Goal: Find contact information: Find contact information

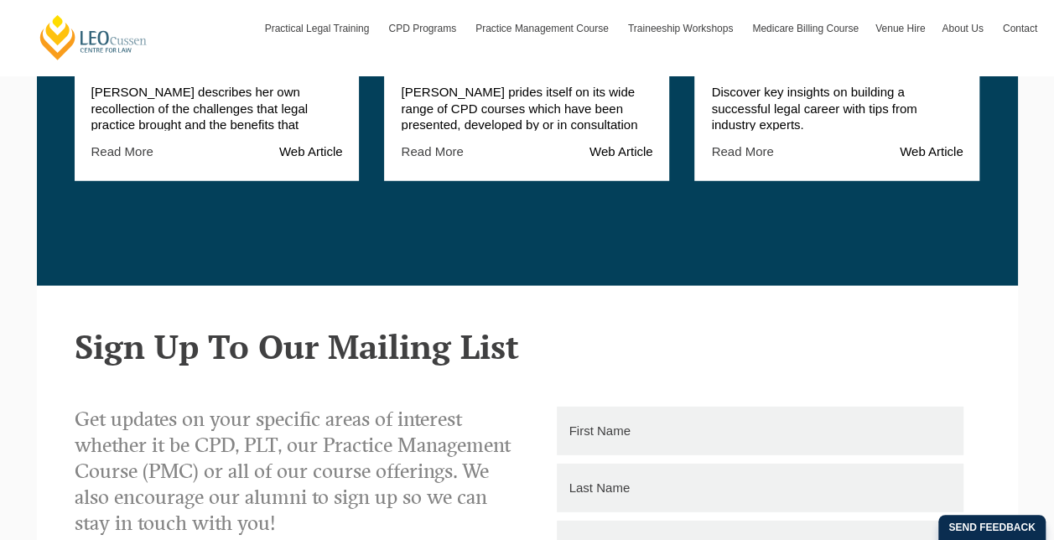
scroll to position [2390, 0]
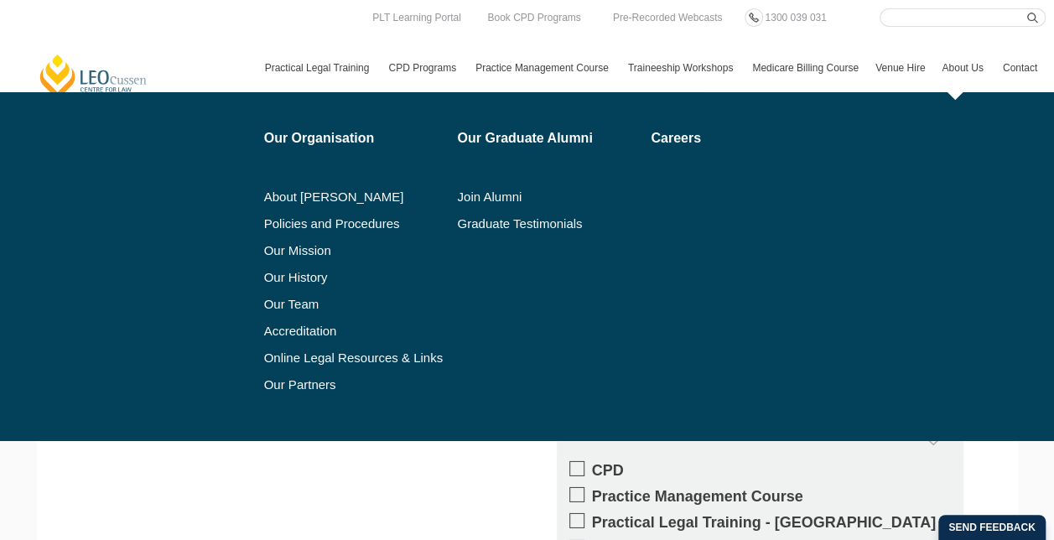
click at [970, 65] on link "About Us" at bounding box center [963, 68] width 60 height 49
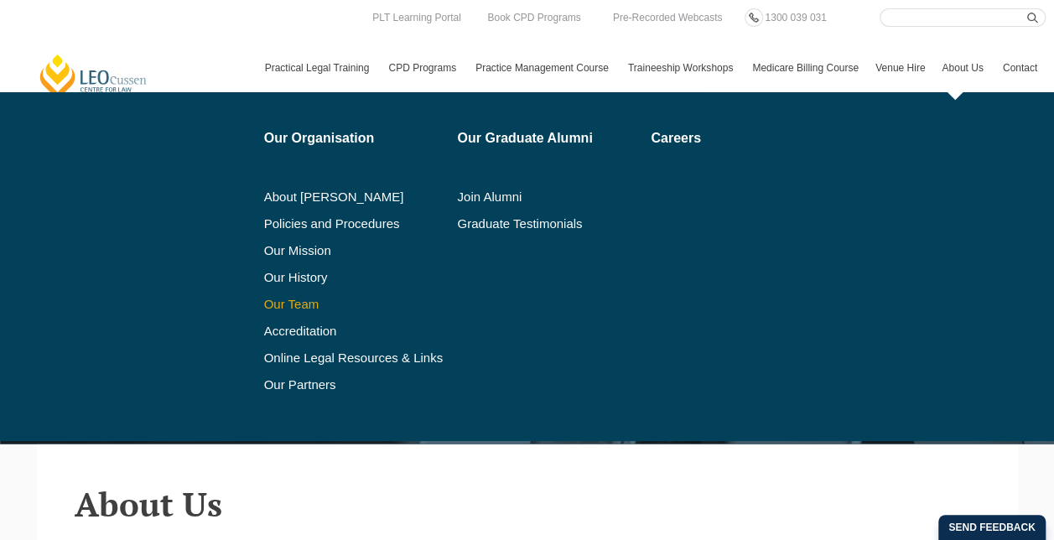
click at [283, 305] on link "Our Team" at bounding box center [355, 304] width 182 height 13
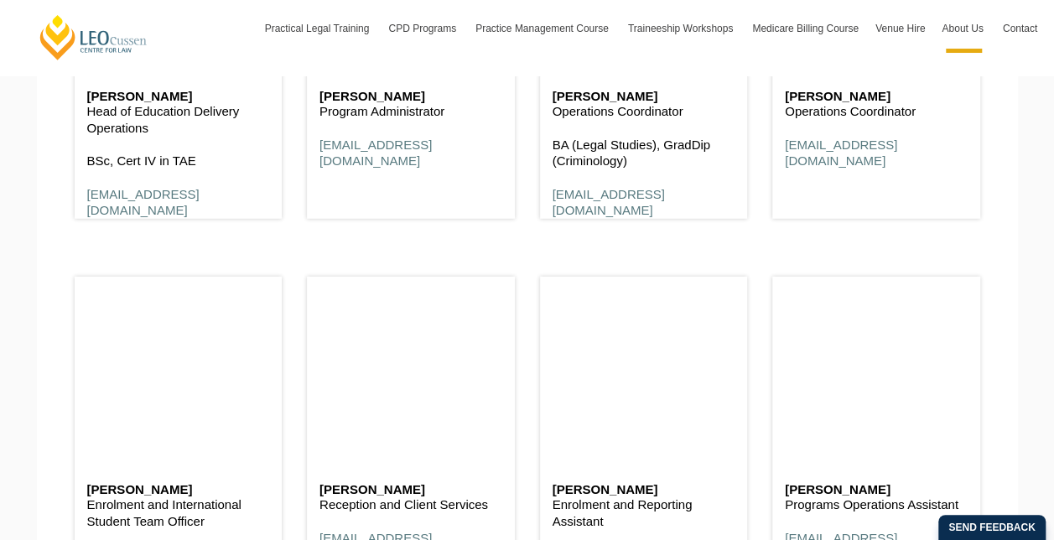
scroll to position [5423, 0]
